Goal: Understand process/instructions: Learn about a topic

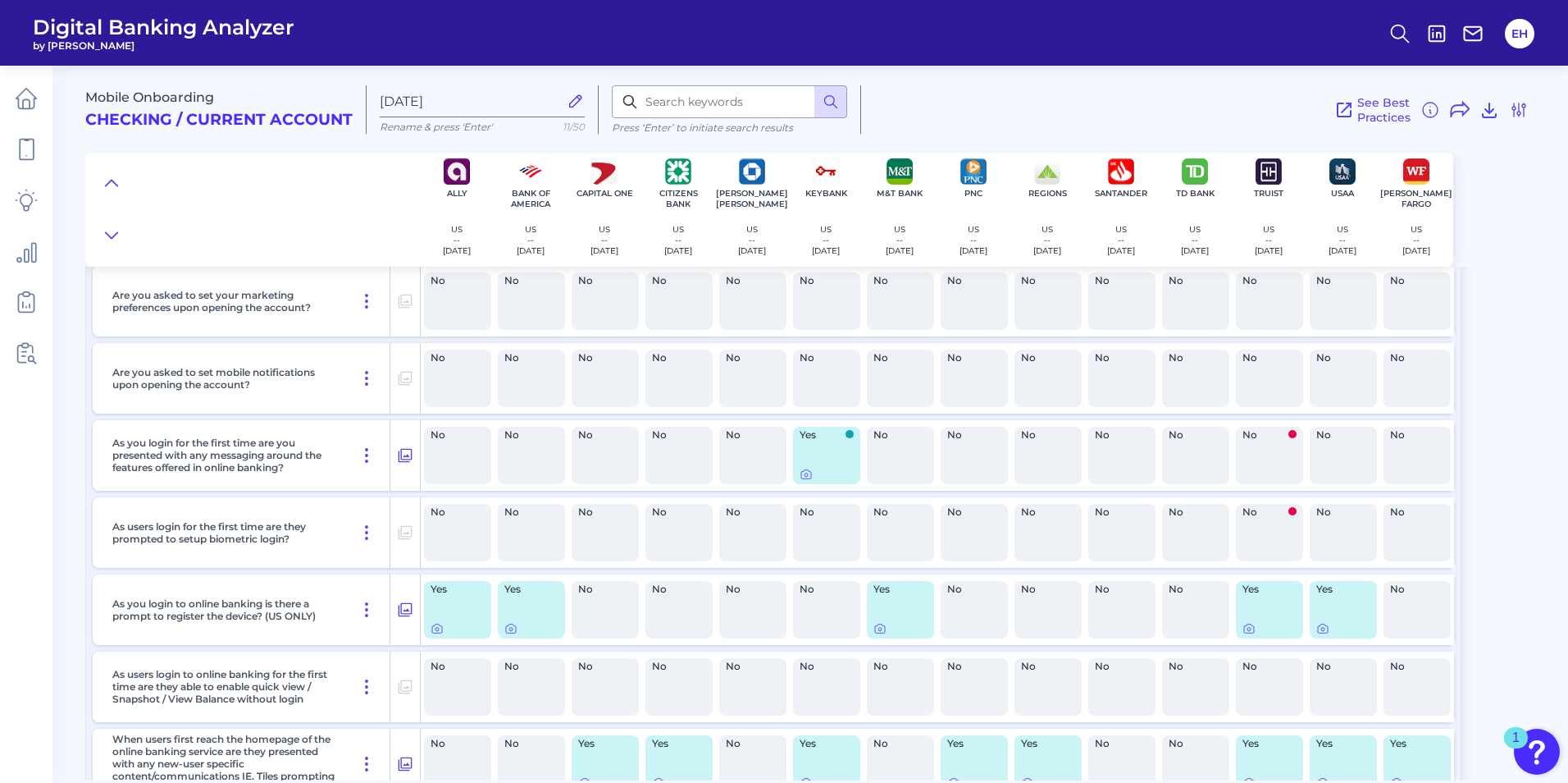
scroll to position [9891, 0]
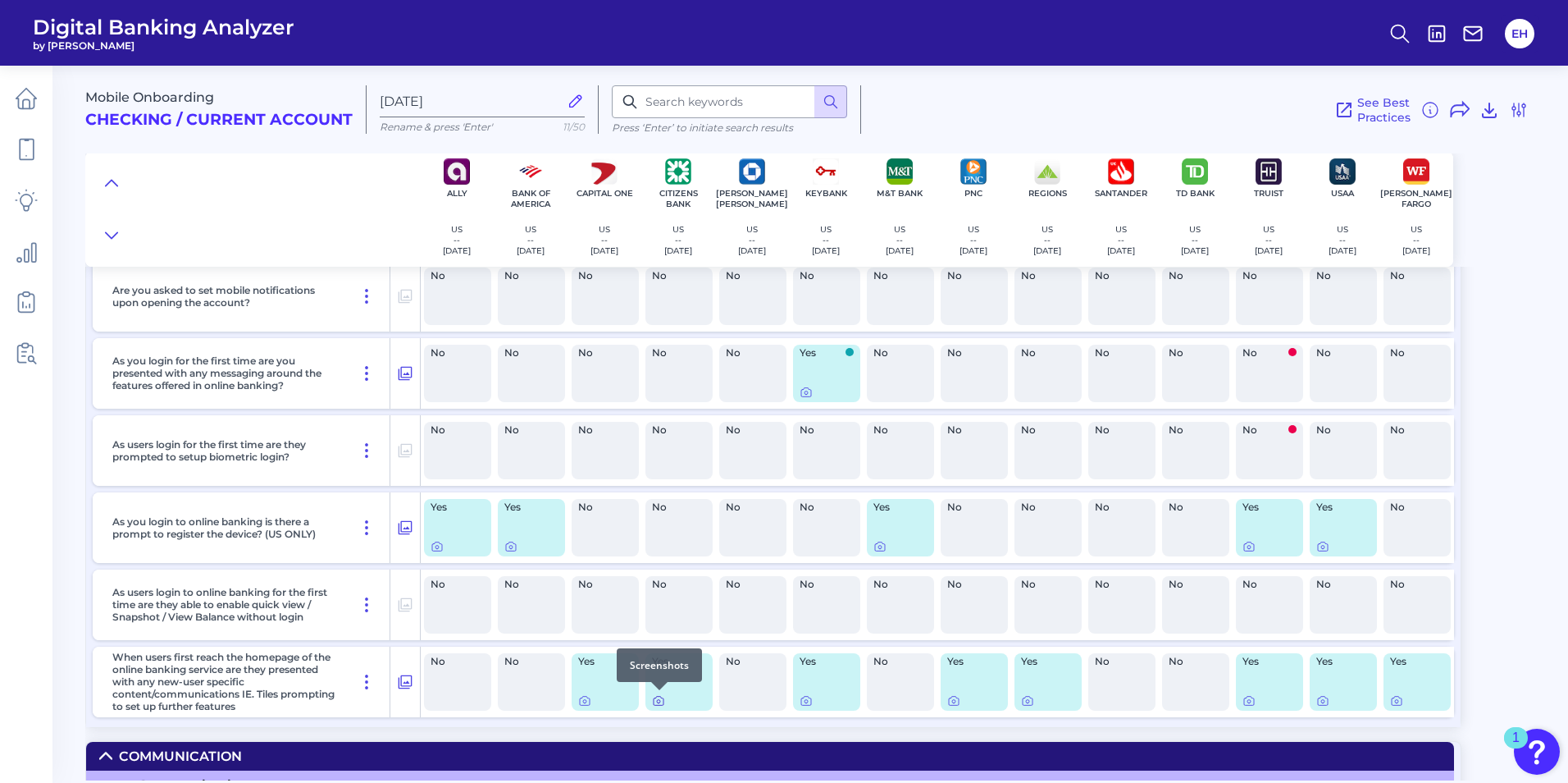
click at [659, 701] on icon at bounding box center [658, 701] width 13 height 13
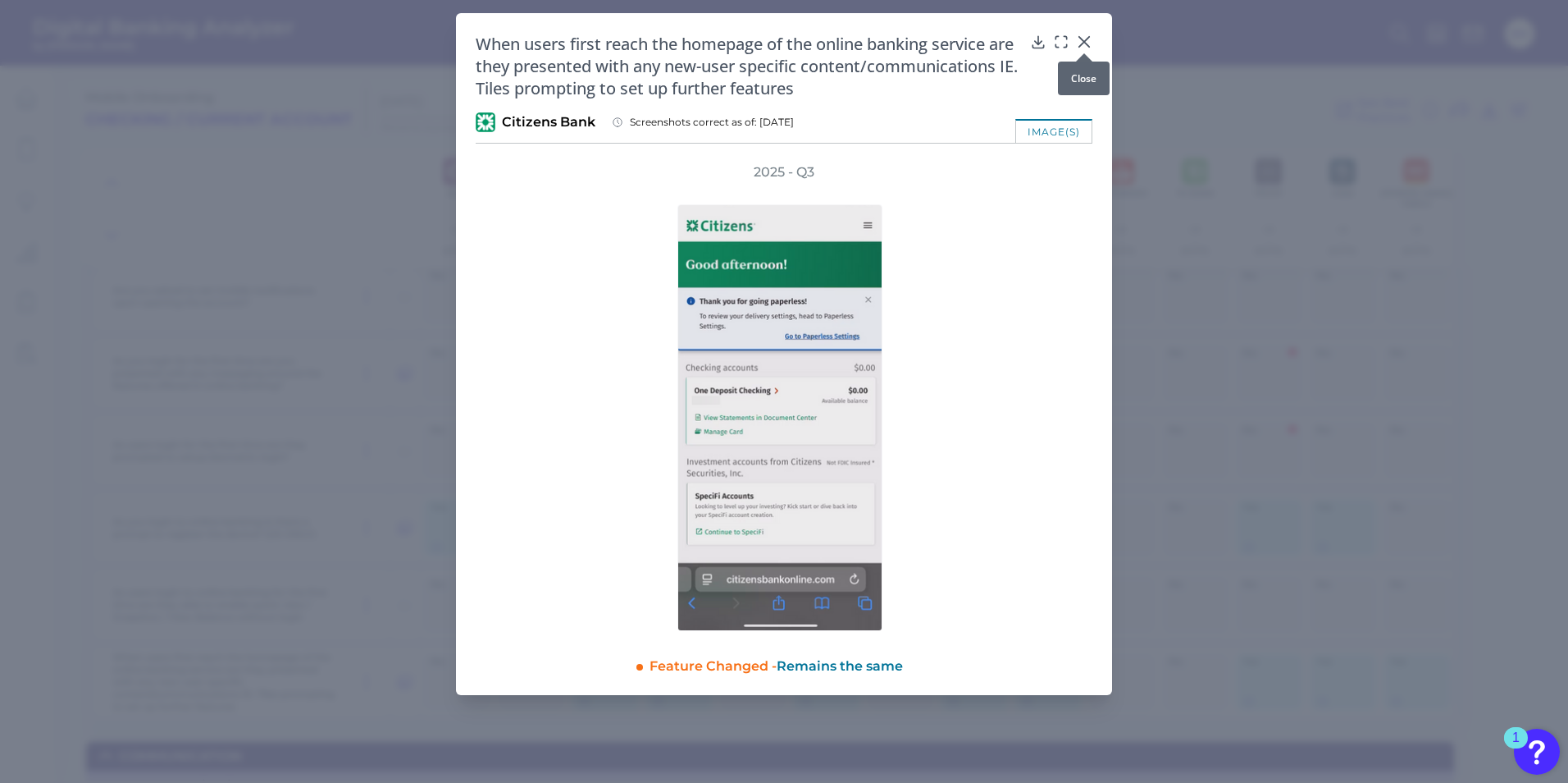
click at [1077, 38] on icon at bounding box center [1084, 42] width 16 height 16
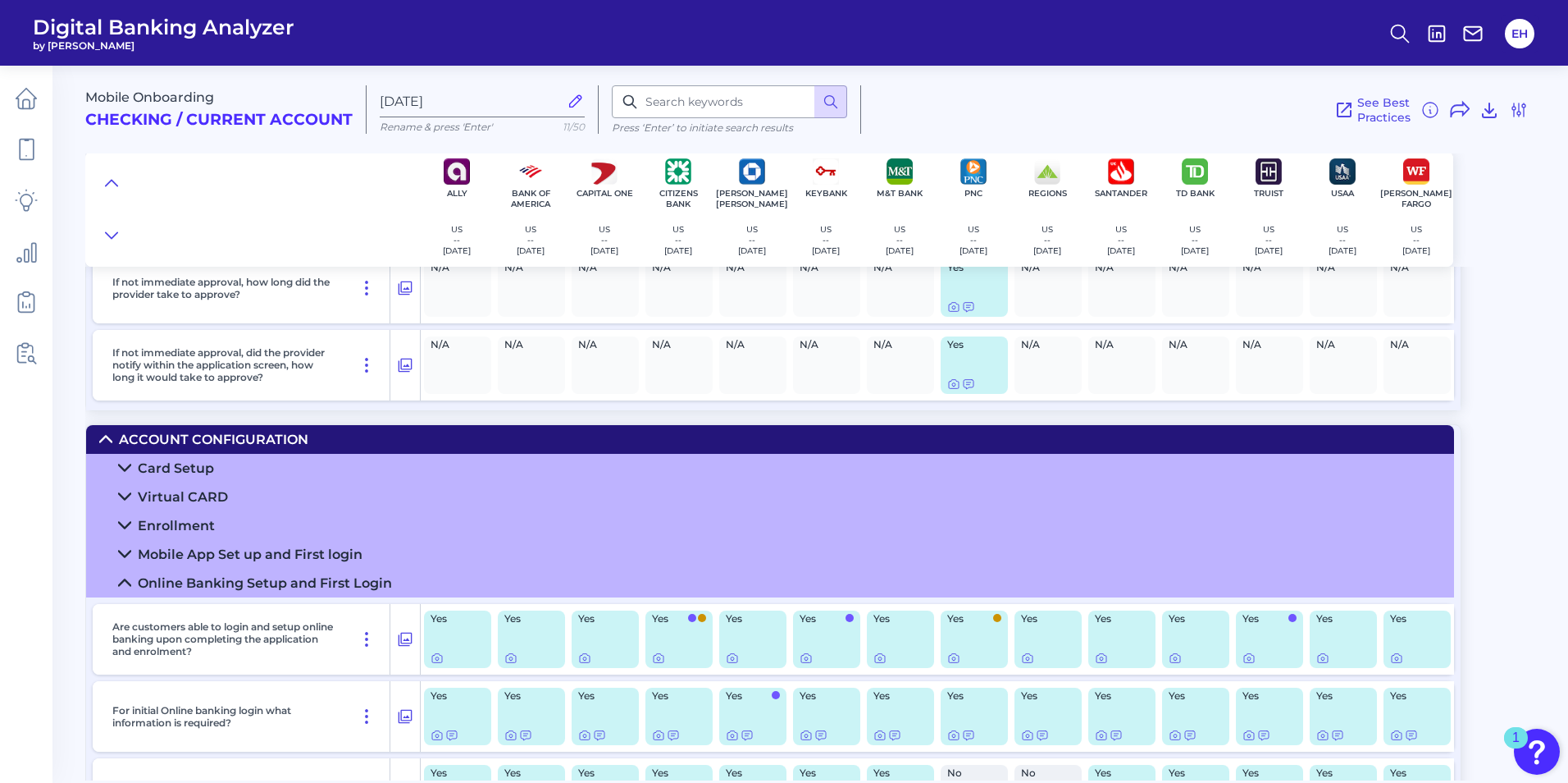
scroll to position [8907, 0]
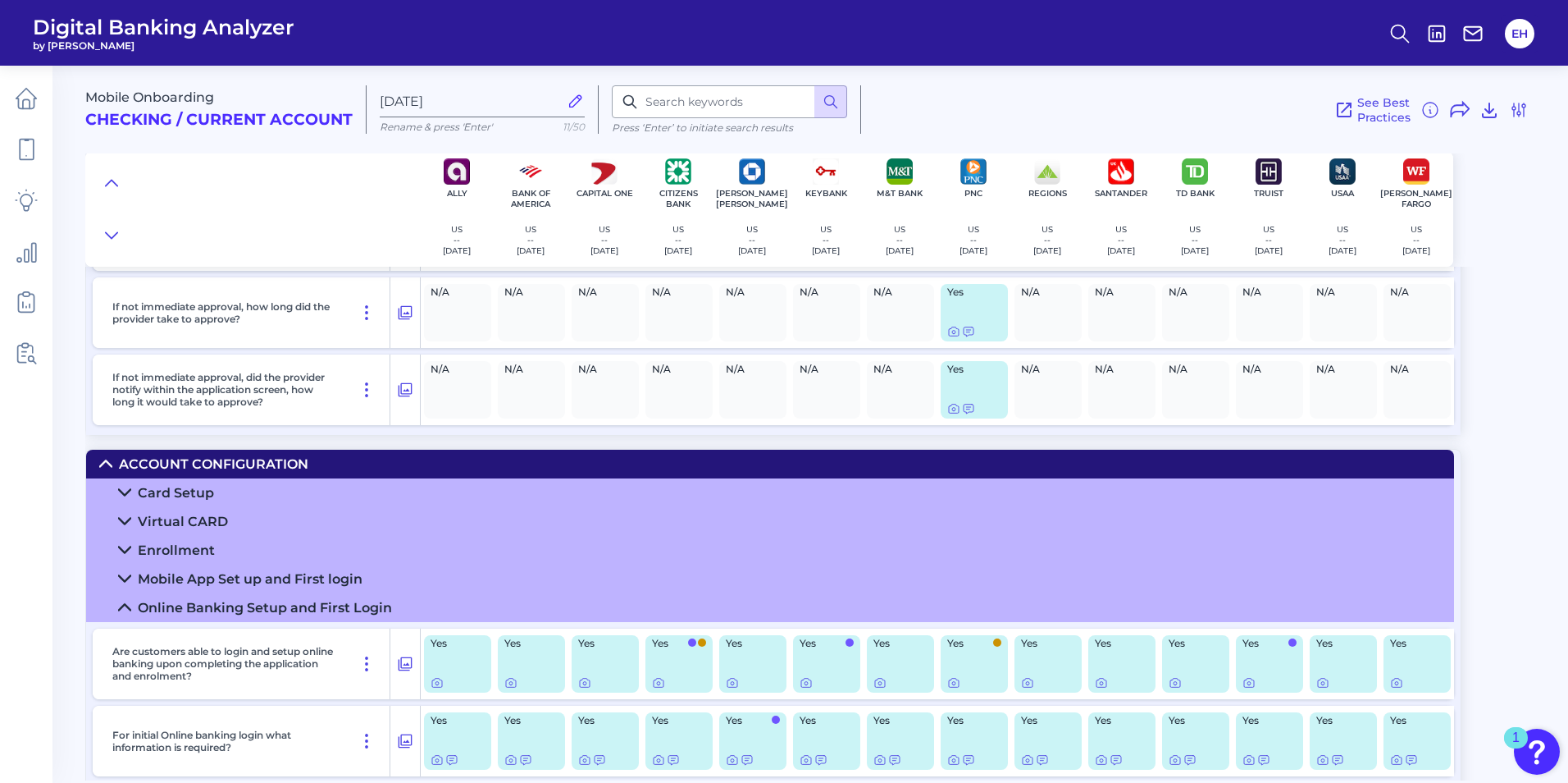
click at [123, 608] on icon at bounding box center [124, 607] width 13 height 13
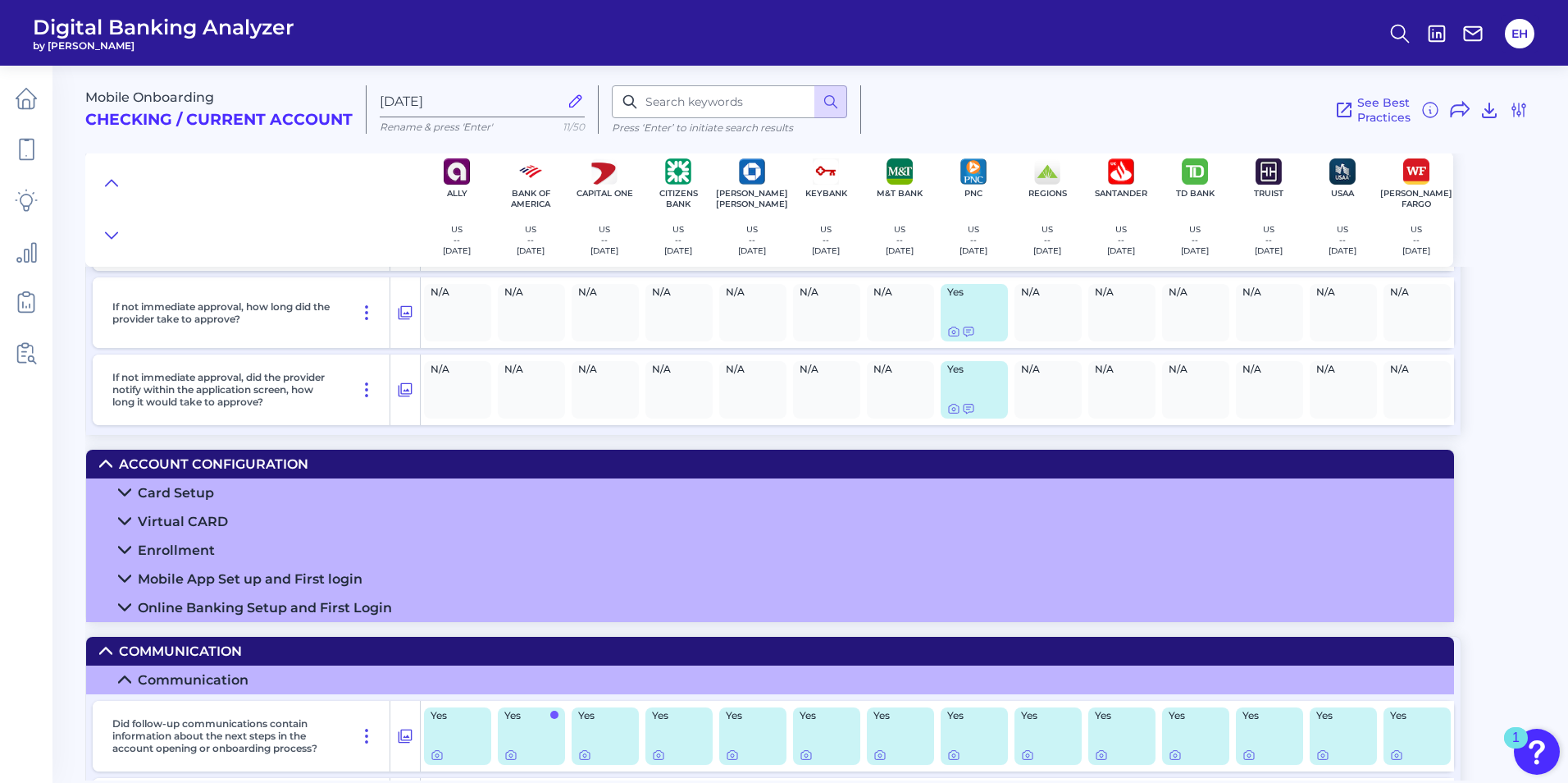
click at [106, 645] on icon at bounding box center [105, 650] width 13 height 13
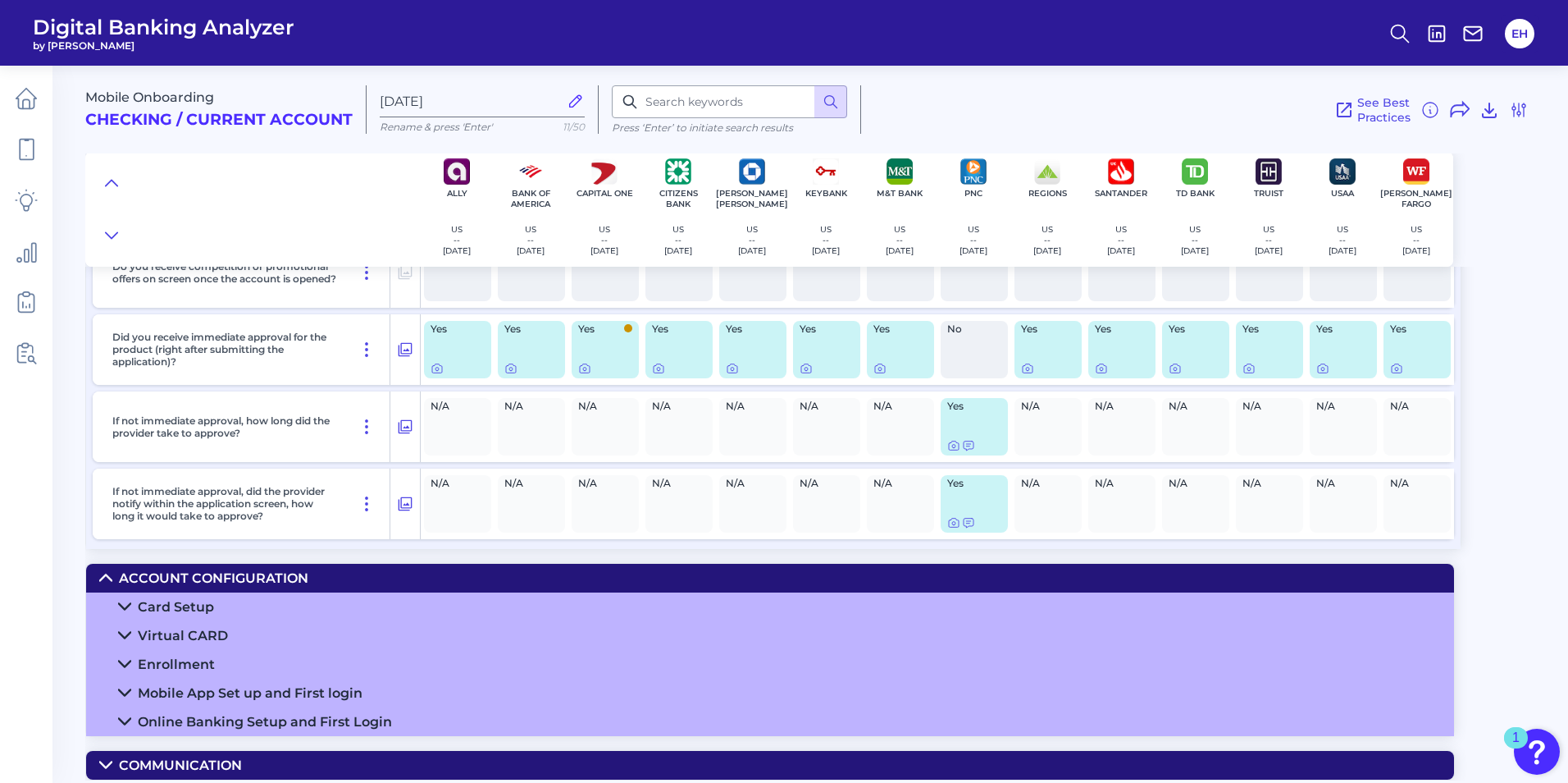
scroll to position [8793, 0]
click at [130, 719] on icon at bounding box center [124, 722] width 12 height 5
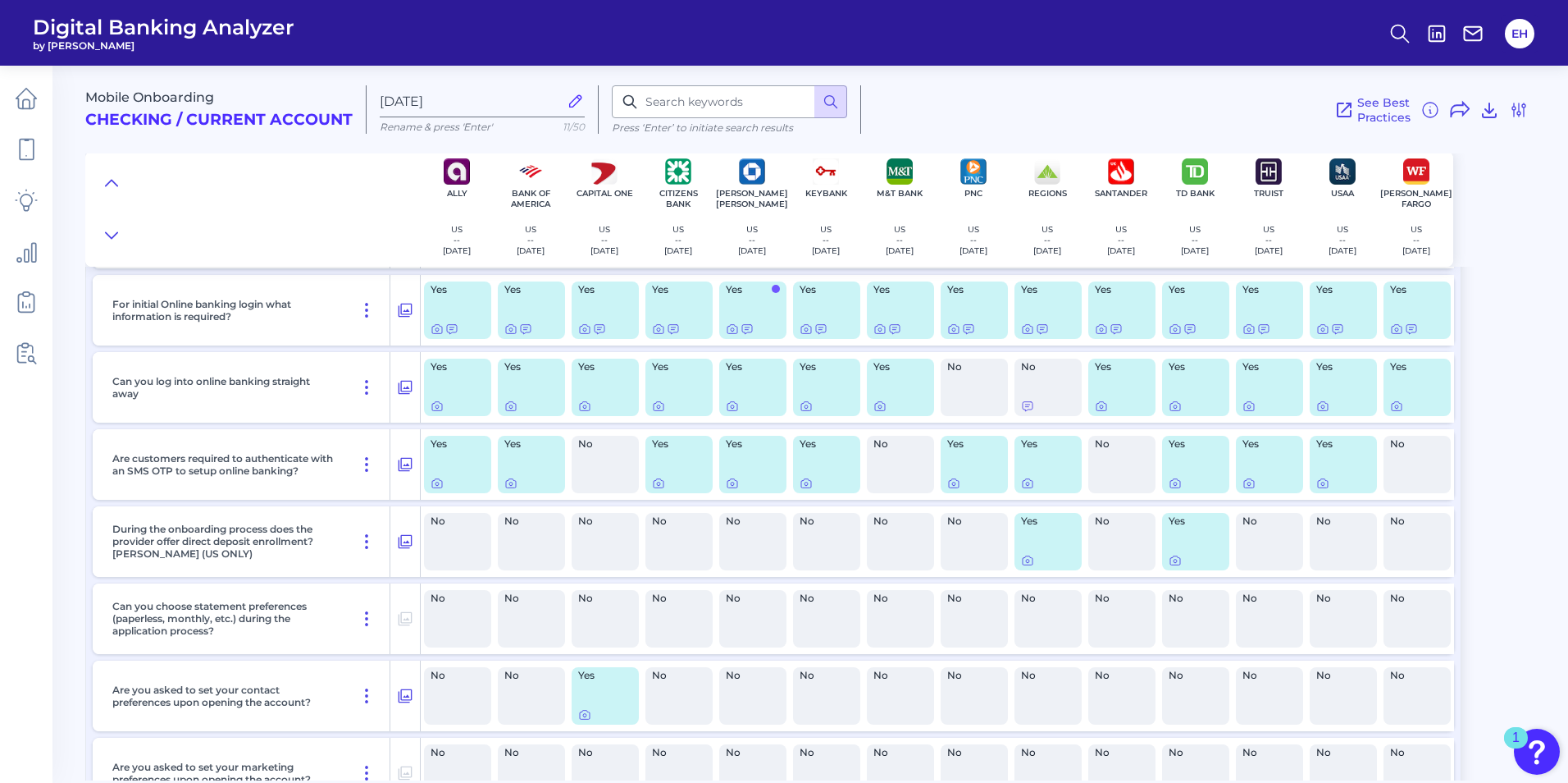
scroll to position [9368, 0]
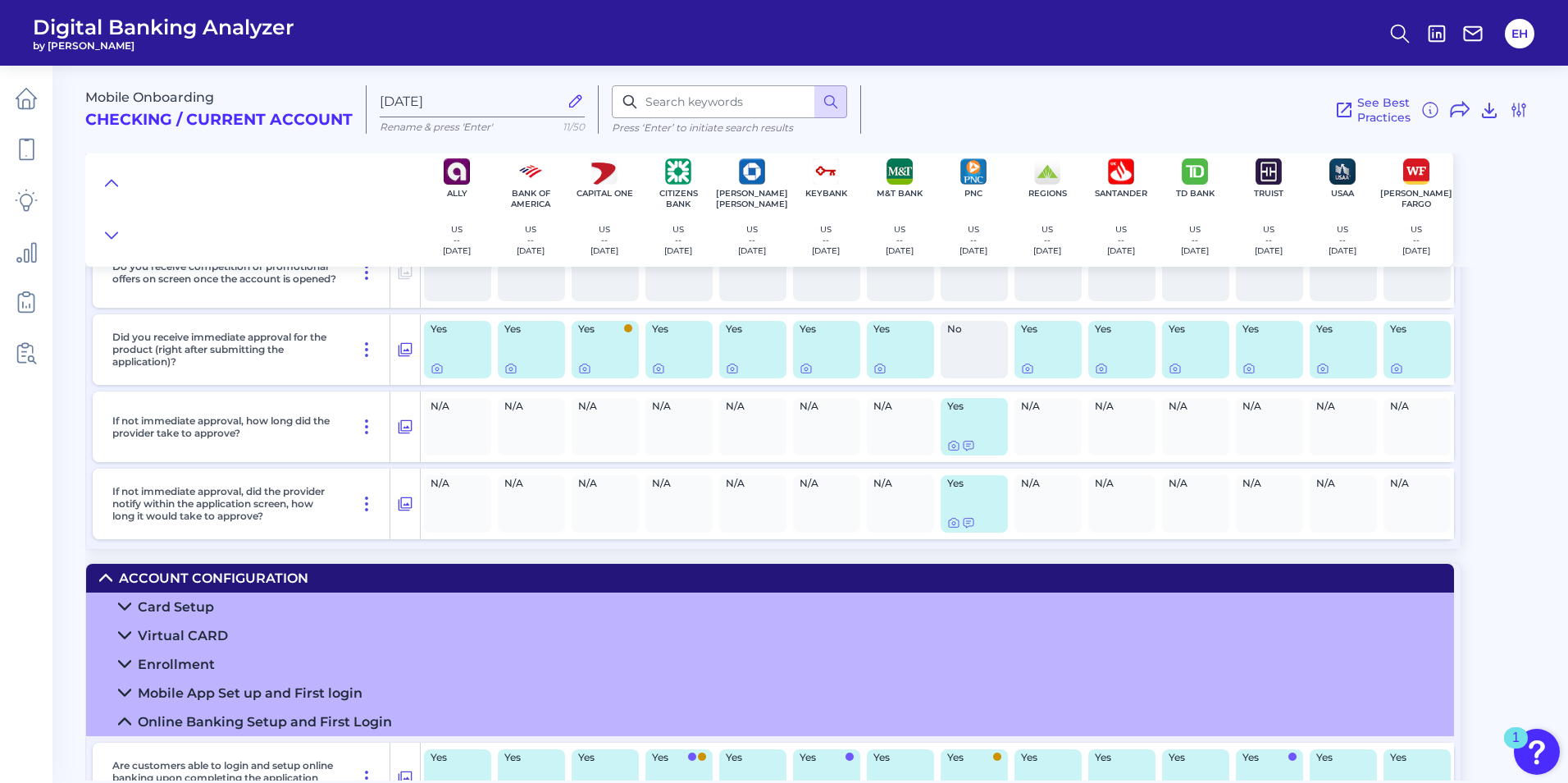
click at [99, 586] on summary "Account Configuration" at bounding box center [770, 578] width 1368 height 28
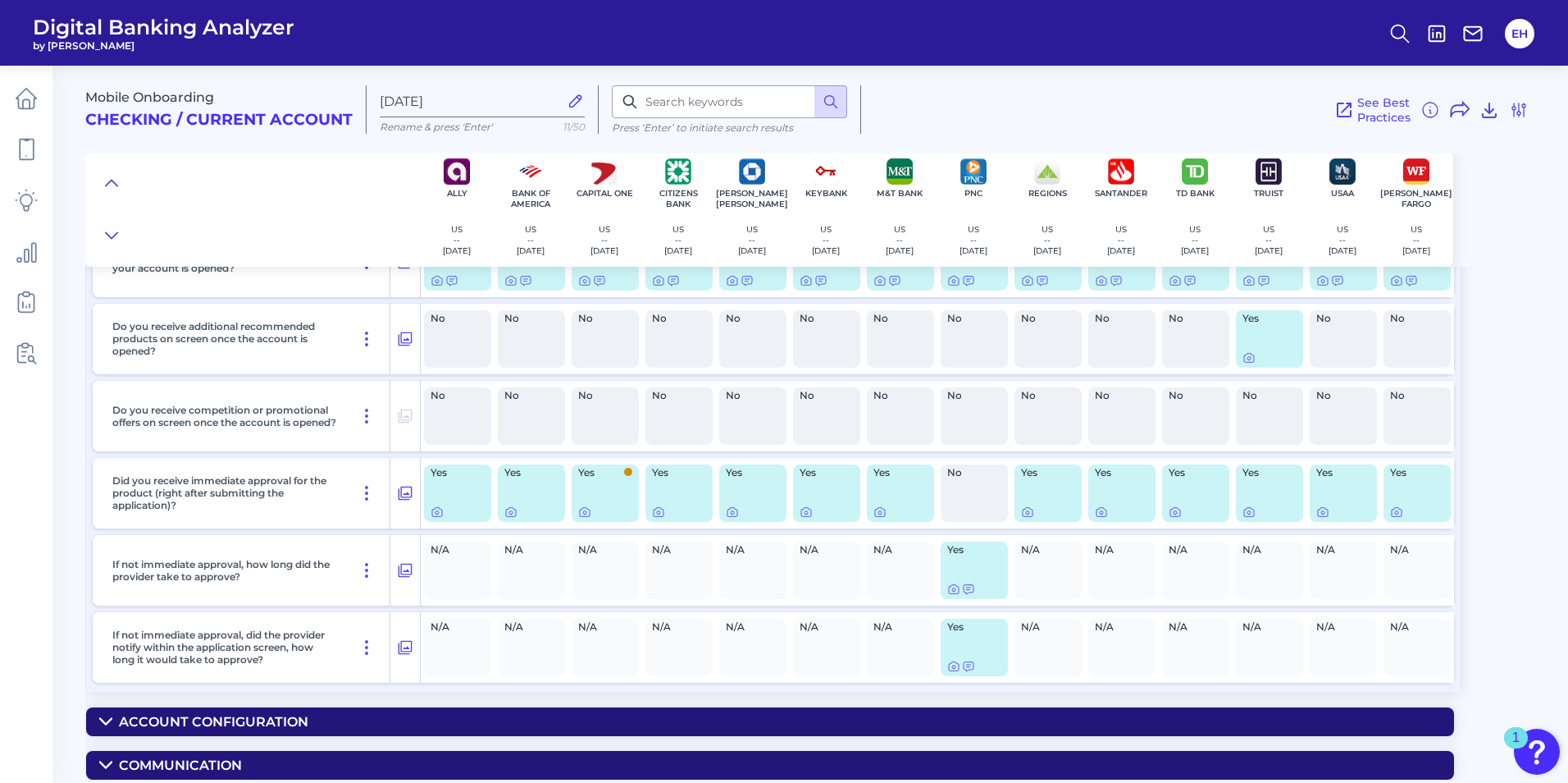
click at [103, 759] on icon at bounding box center [105, 765] width 13 height 13
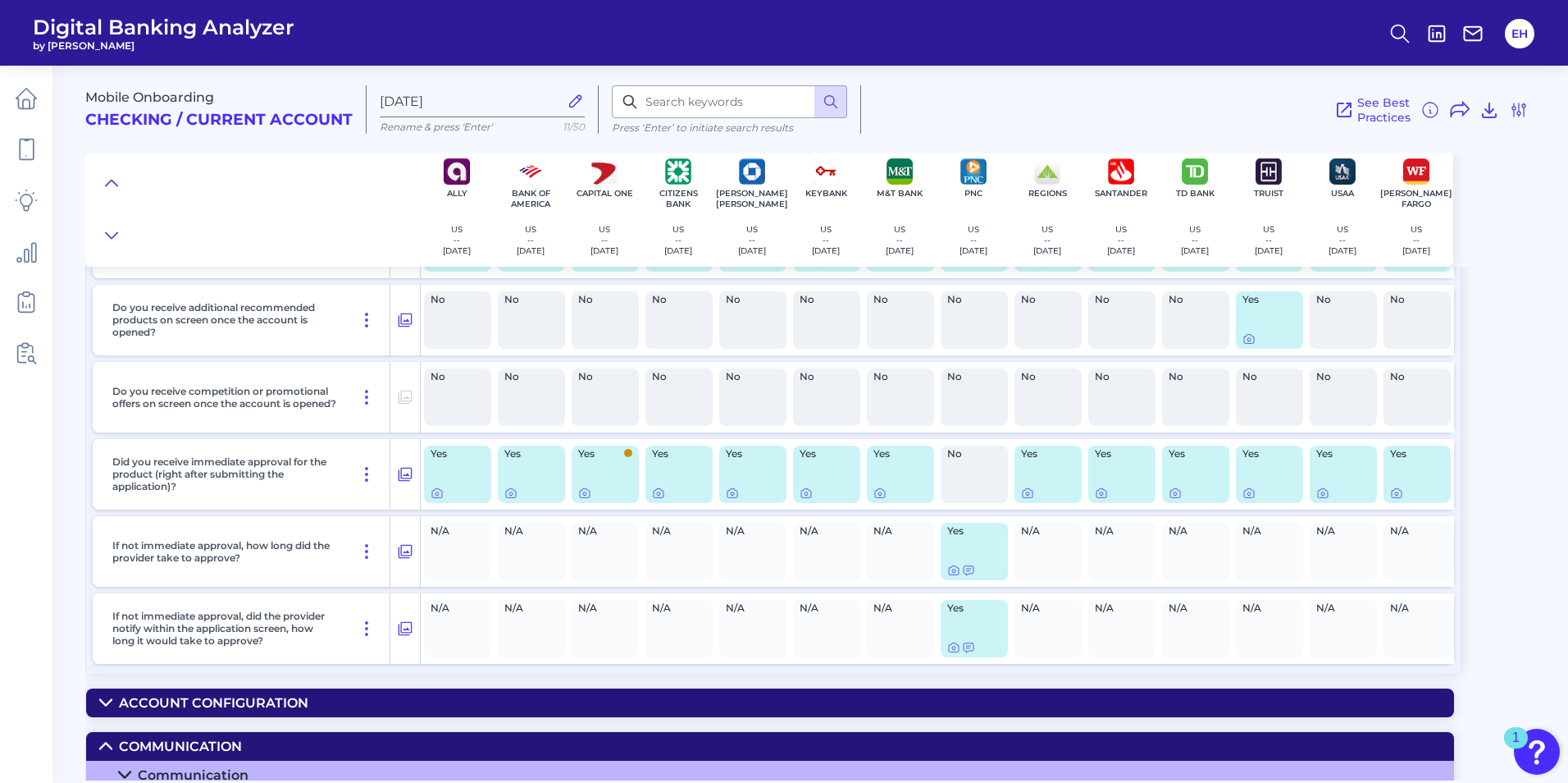
scroll to position [8678, 0]
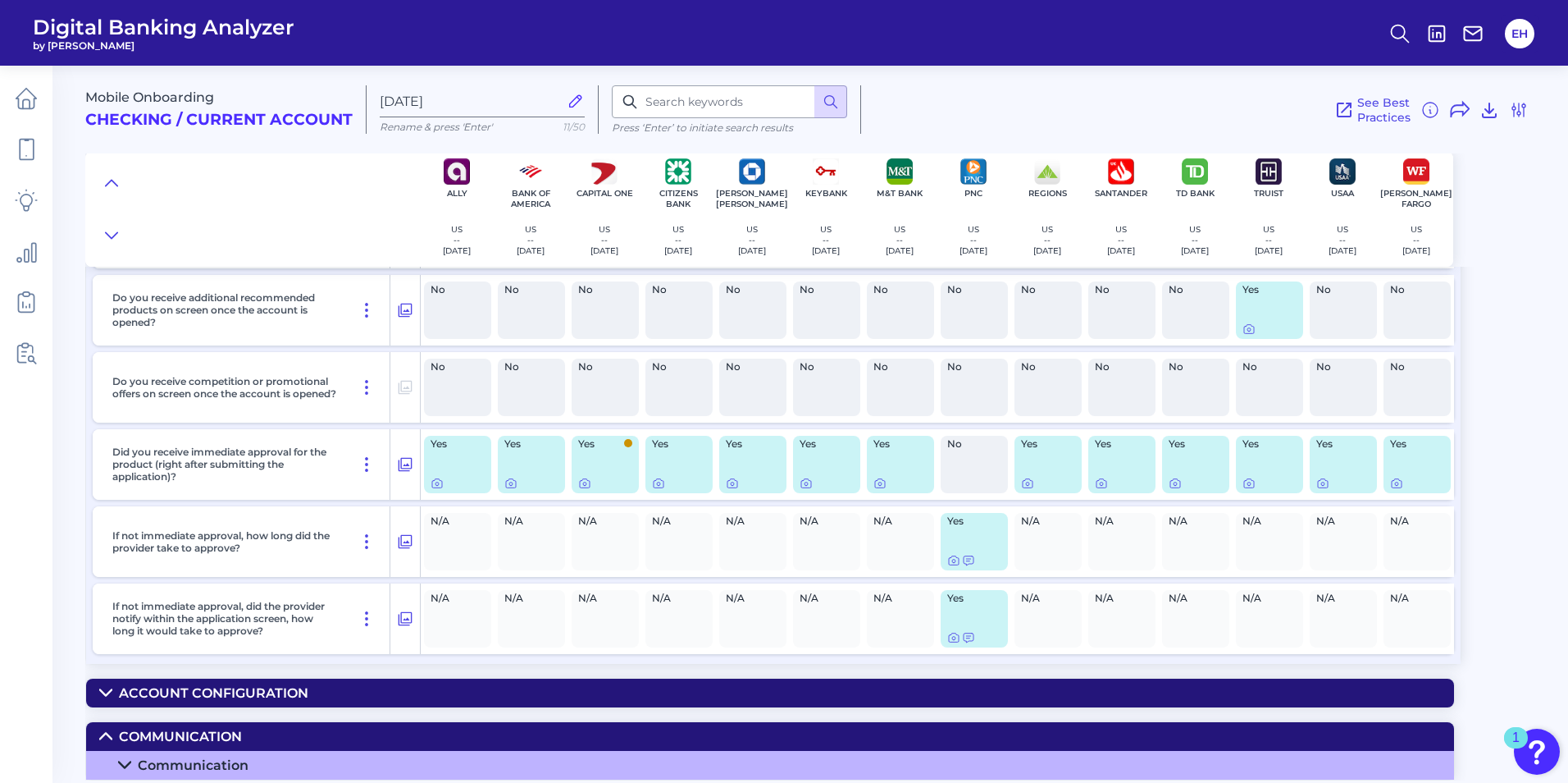
click at [123, 765] on icon at bounding box center [124, 765] width 13 height 13
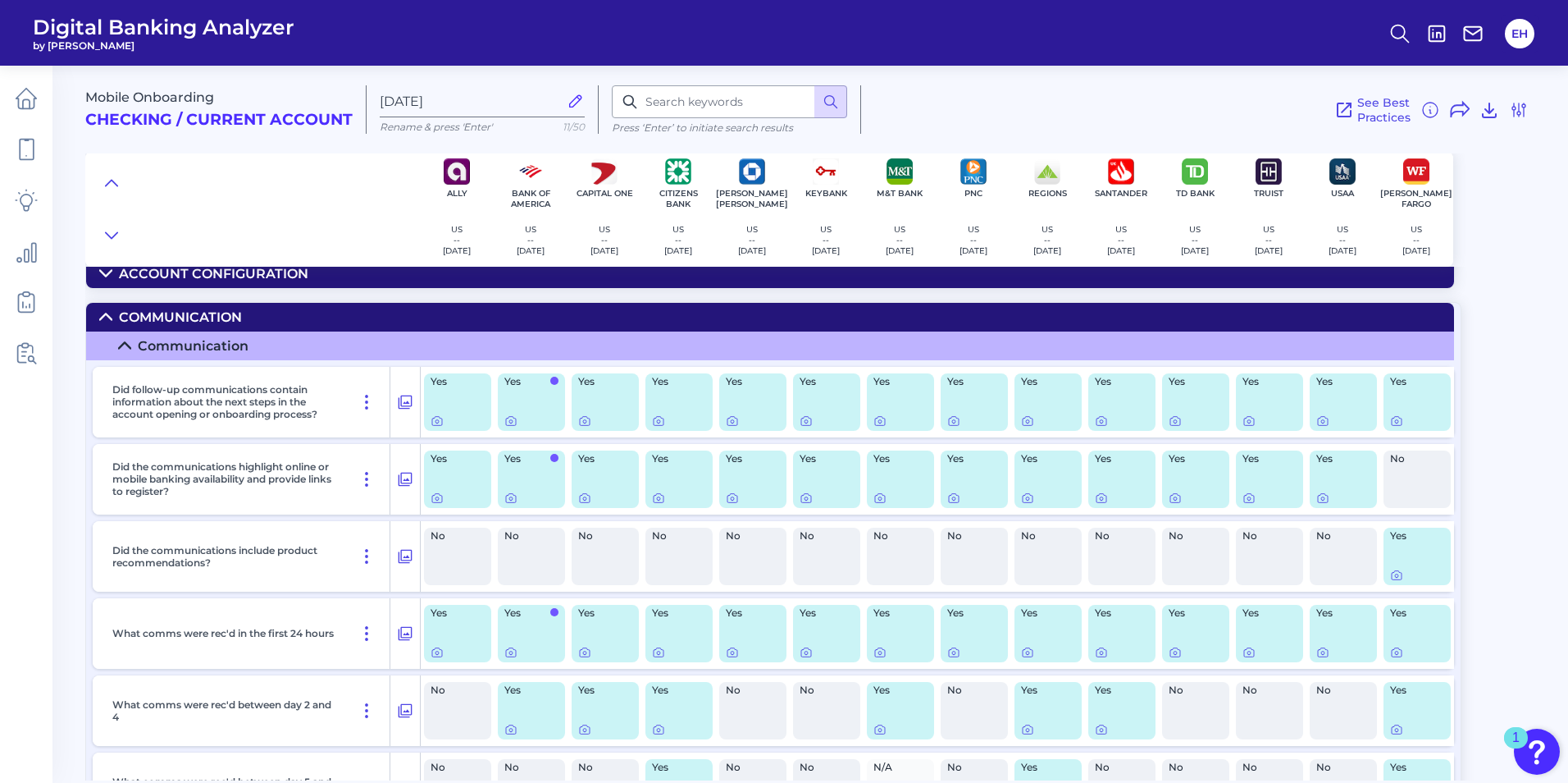
scroll to position [9069, 0]
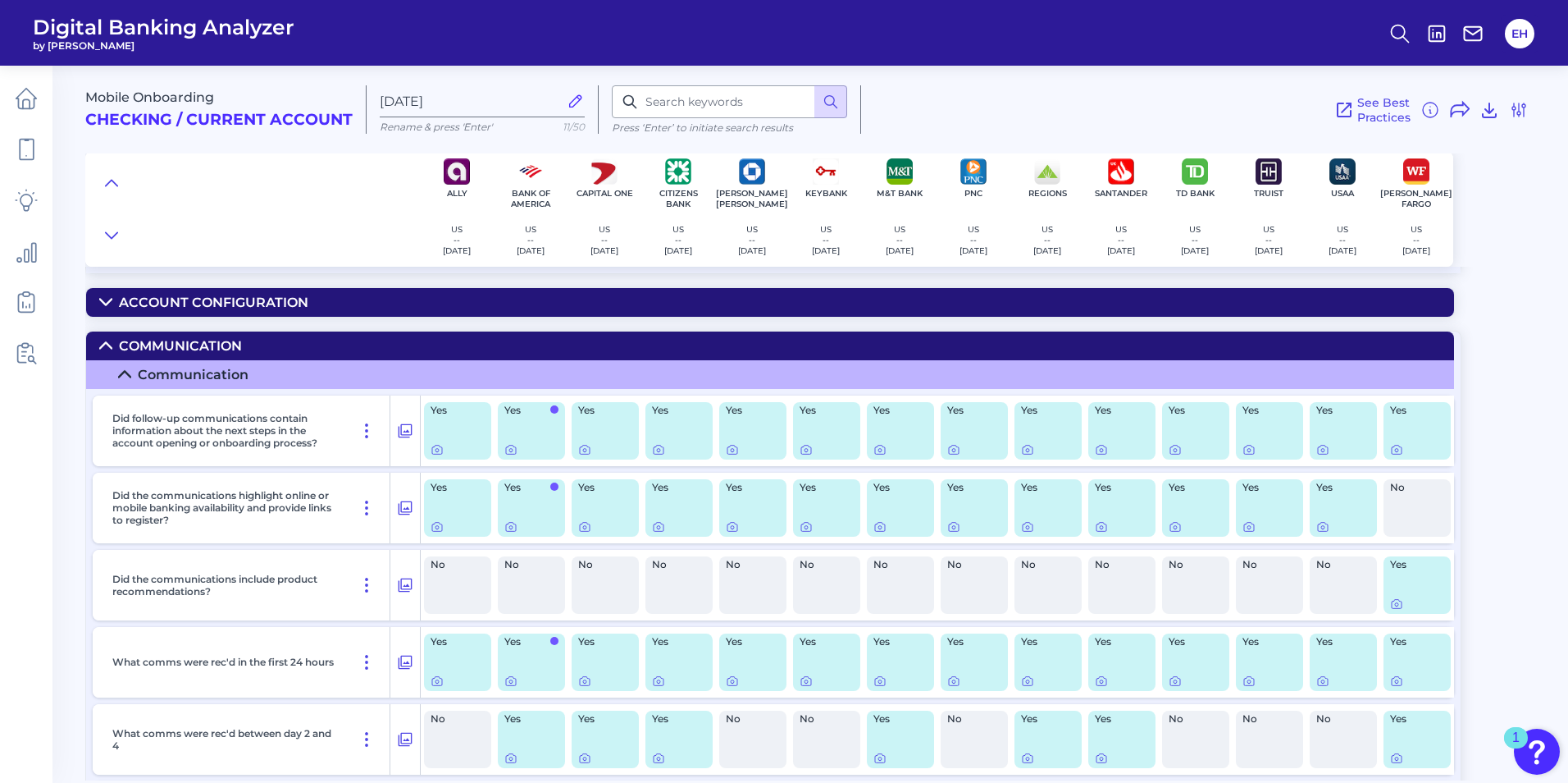
click at [85, 336] on details "Communication Communication Did follow-up communications contain information ab…" at bounding box center [773, 596] width 1376 height 532
click at [99, 340] on summary "Communication" at bounding box center [770, 345] width 1368 height 28
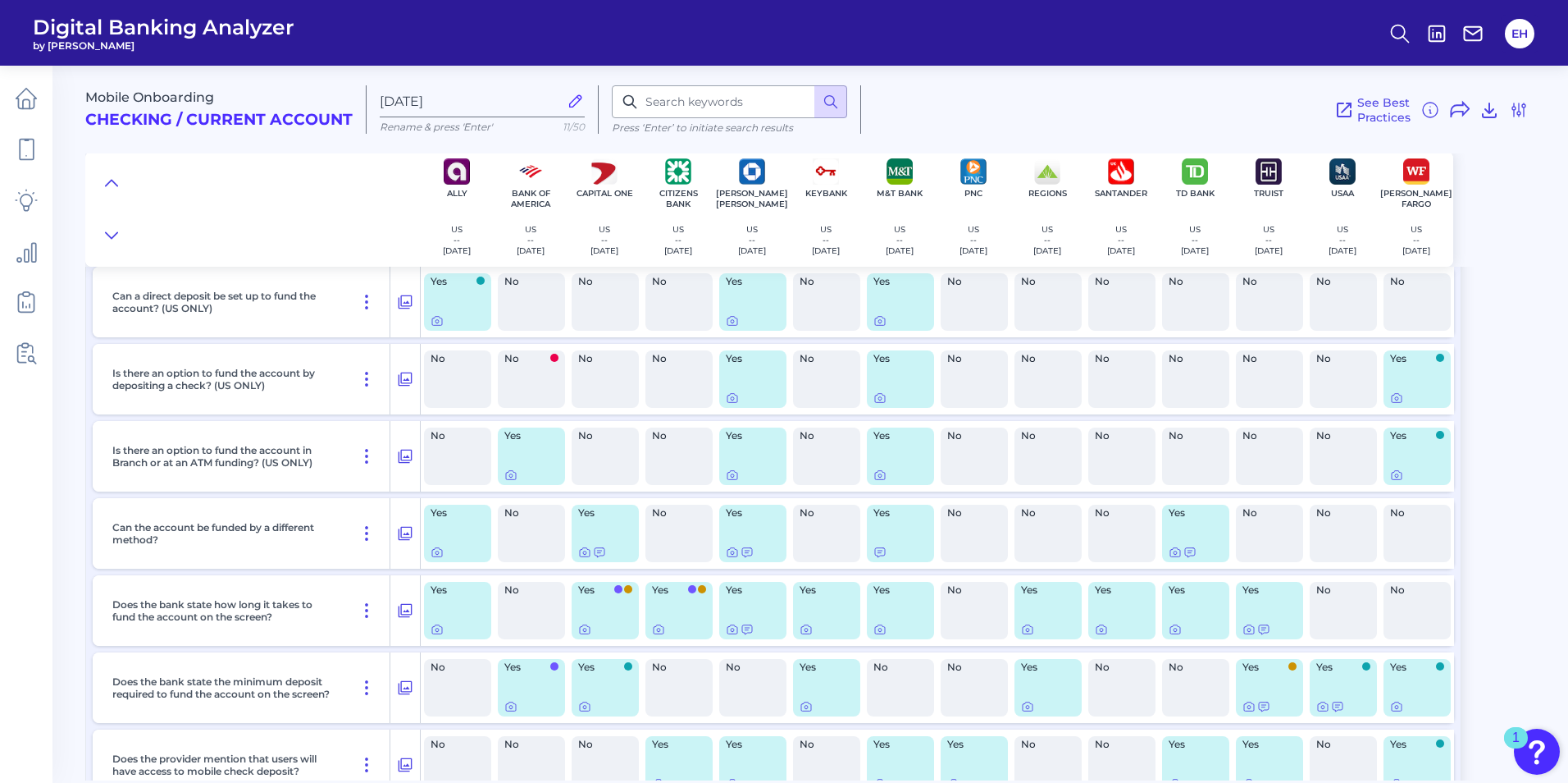
scroll to position [7419, 0]
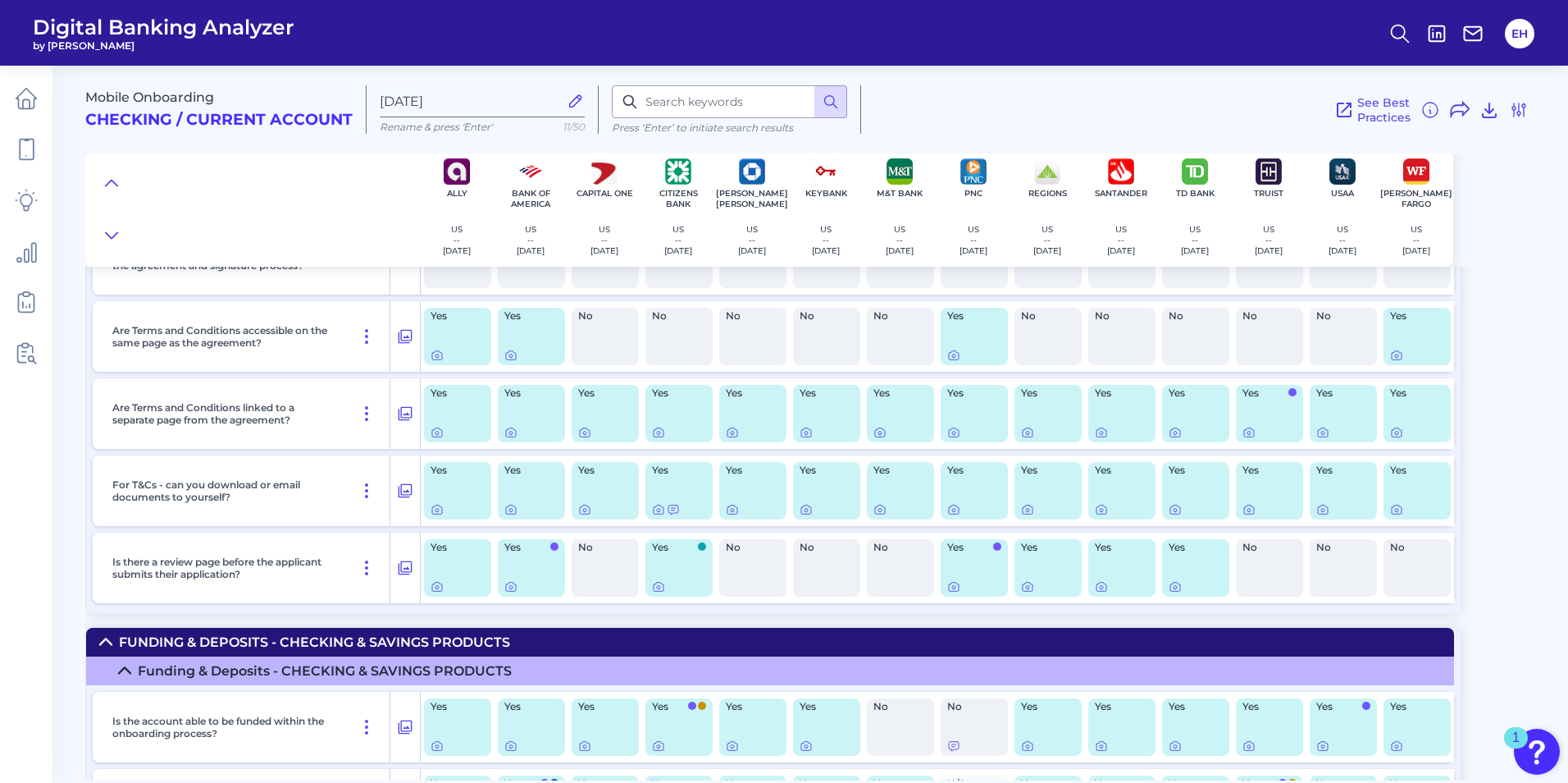
click at [103, 638] on icon at bounding box center [105, 641] width 13 height 13
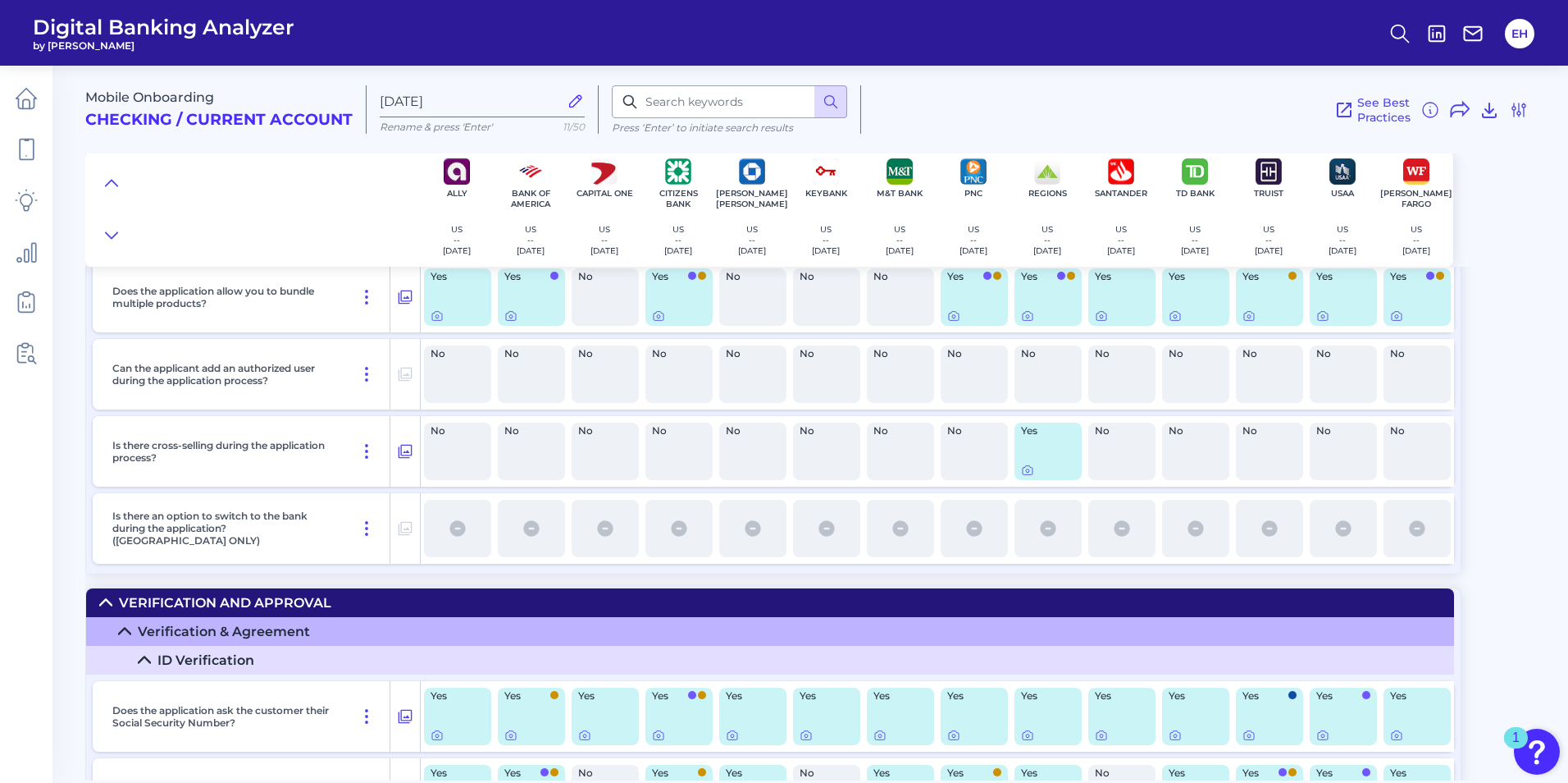
scroll to position [4675, 0]
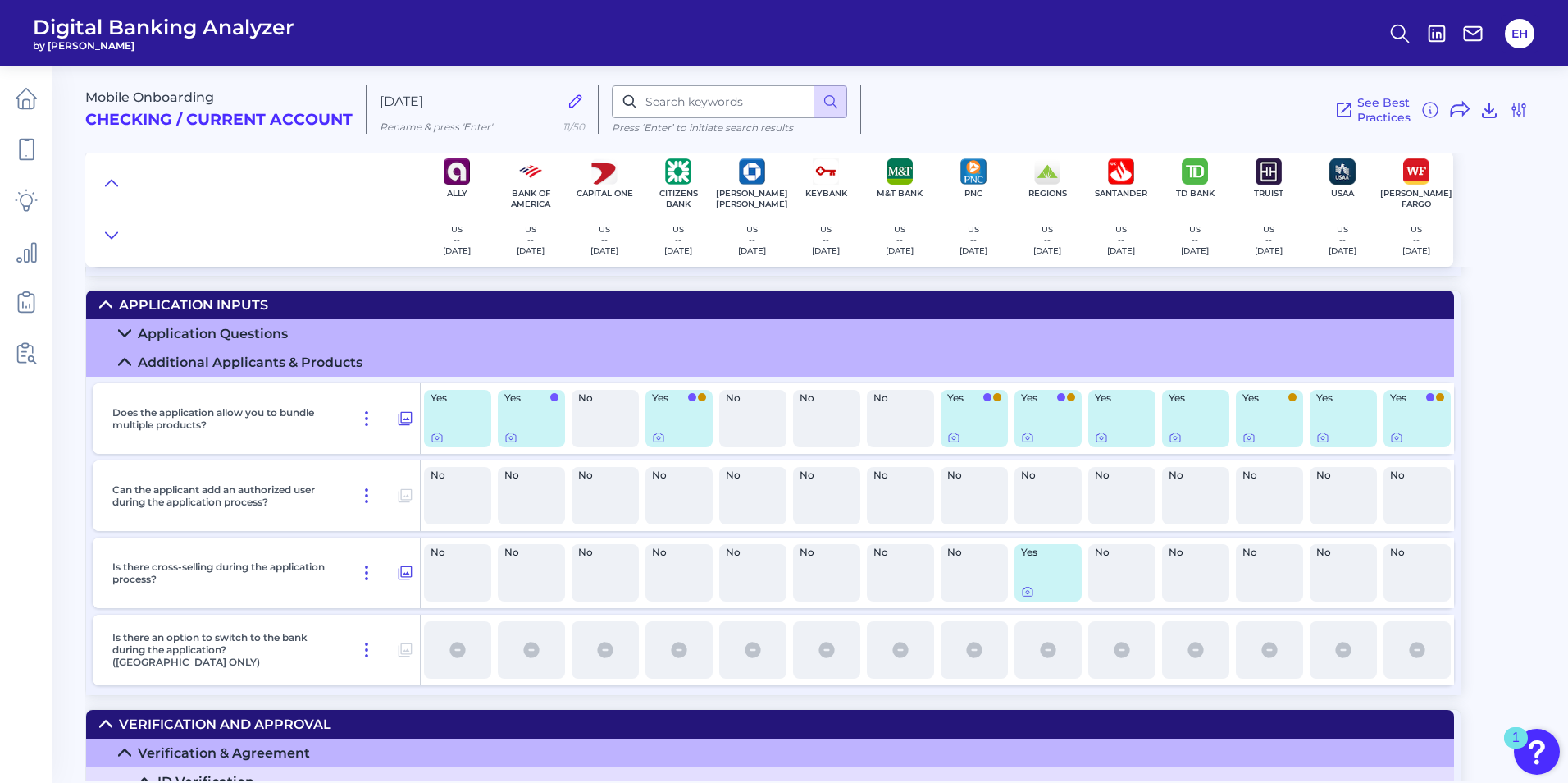
click at [109, 724] on icon at bounding box center [105, 724] width 12 height 5
